Goal: Transaction & Acquisition: Download file/media

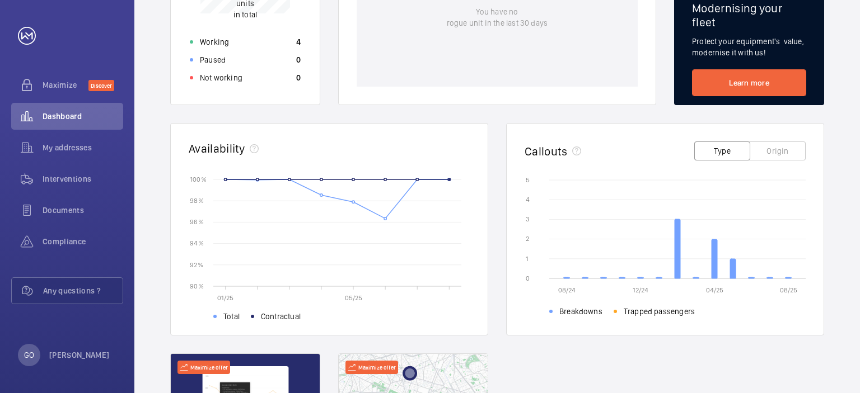
scroll to position [280, 0]
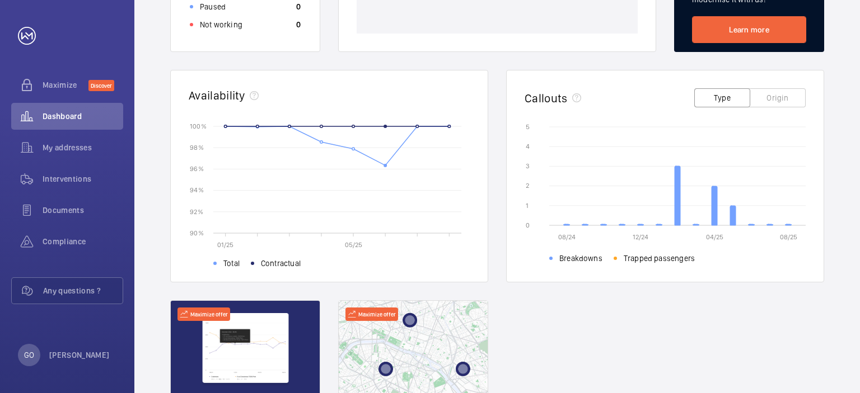
click at [382, 165] on rect at bounding box center [346, 179] width 248 height 107
click at [384, 165] on circle at bounding box center [385, 165] width 2 height 2
click at [384, 166] on circle at bounding box center [385, 165] width 2 height 2
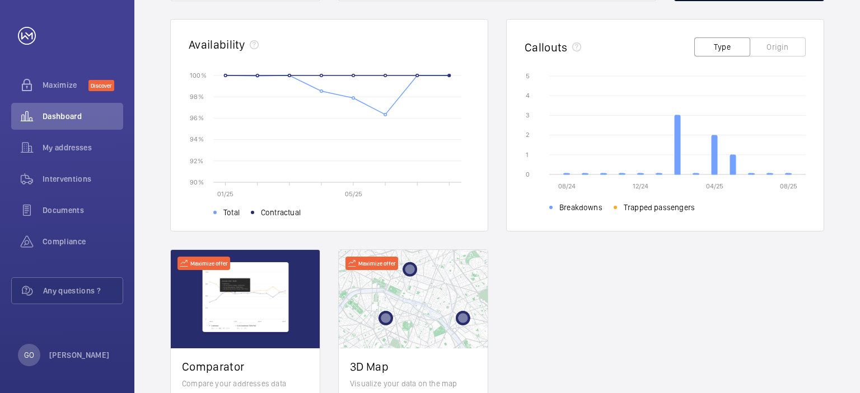
scroll to position [392, 0]
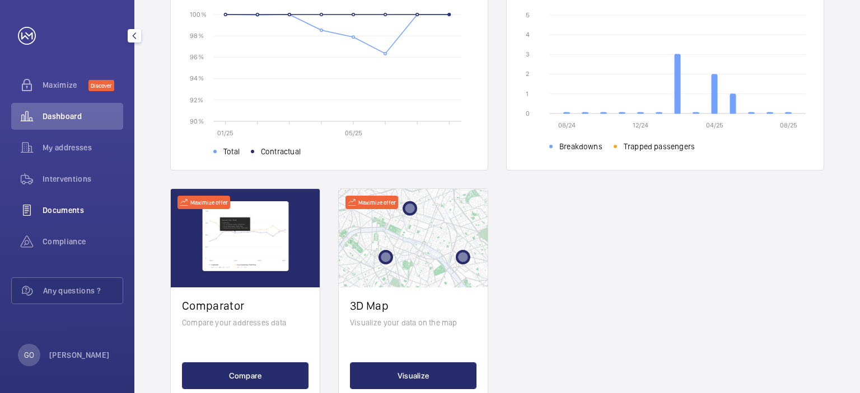
click at [73, 209] on span "Documents" at bounding box center [83, 210] width 81 height 11
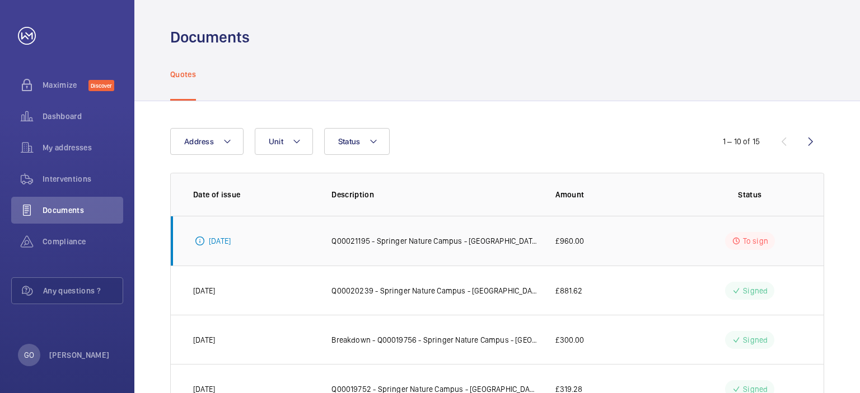
click at [355, 246] on p "Q00021195 - Springer Nature Campus - [GEOGRAPHIC_DATA]- Springer Nature - Insur…" at bounding box center [434, 241] width 206 height 11
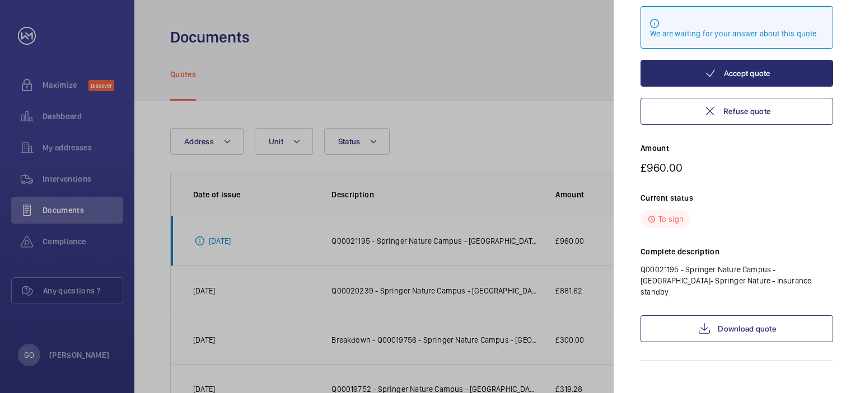
scroll to position [91, 0]
click at [378, 100] on div at bounding box center [430, 196] width 860 height 393
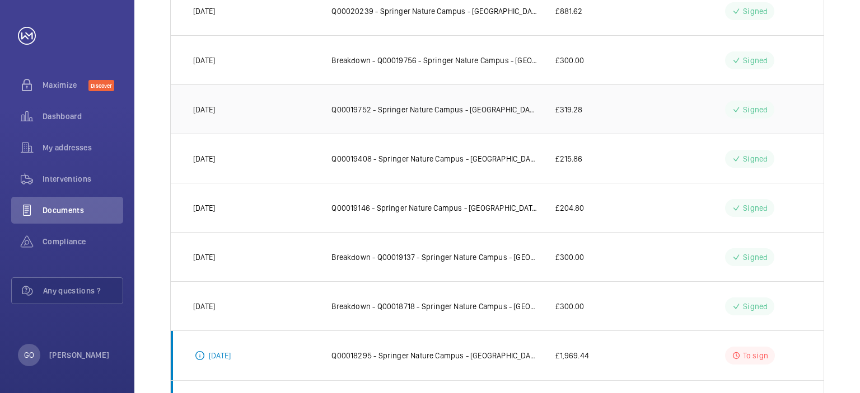
scroll to position [0, 0]
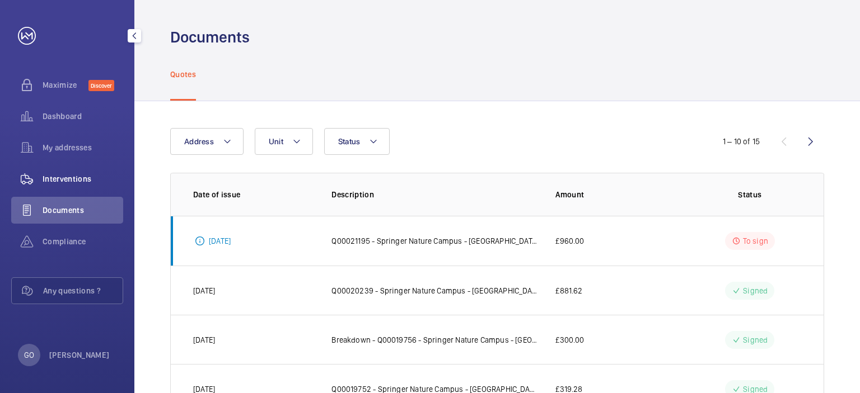
click at [47, 179] on span "Interventions" at bounding box center [83, 178] width 81 height 11
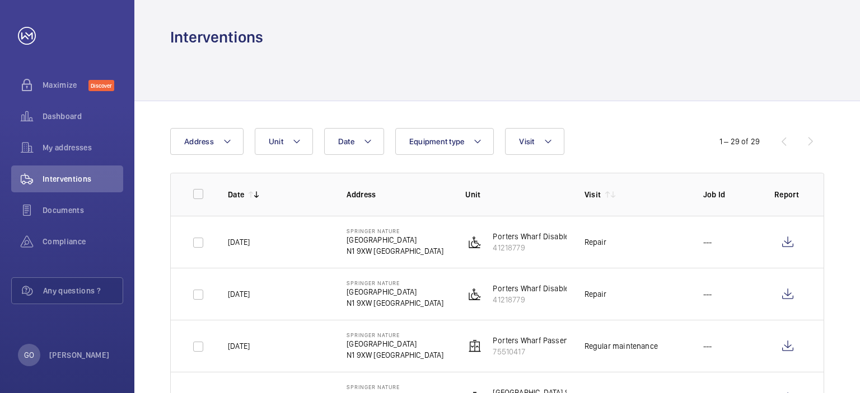
click at [298, 245] on td "[DATE]" at bounding box center [269, 242] width 119 height 52
click at [791, 245] on wm-front-icon-button at bounding box center [787, 242] width 27 height 27
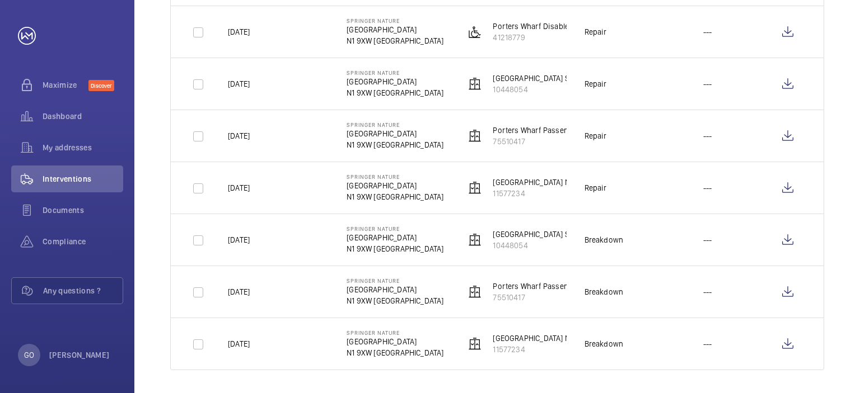
scroll to position [1355, 0]
